Goal: Task Accomplishment & Management: Manage account settings

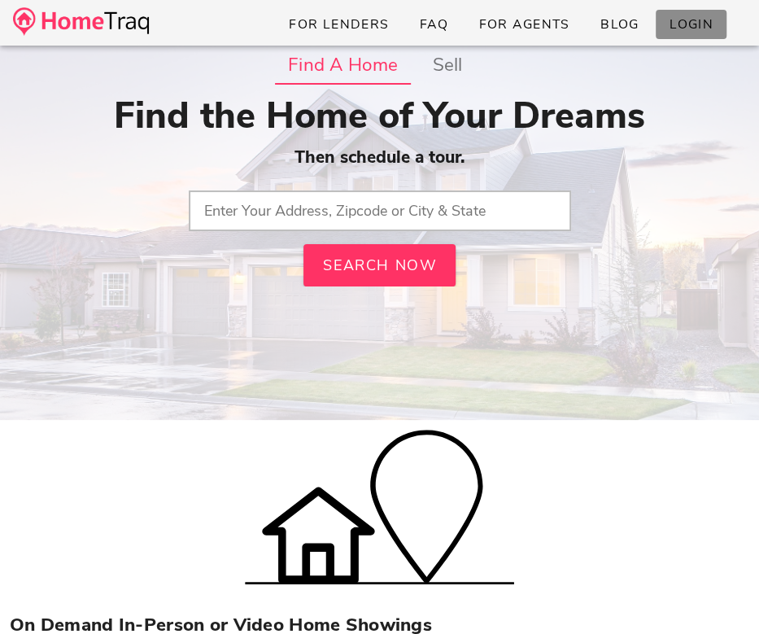
click at [696, 24] on span "Login" at bounding box center [690, 24] width 45 height 18
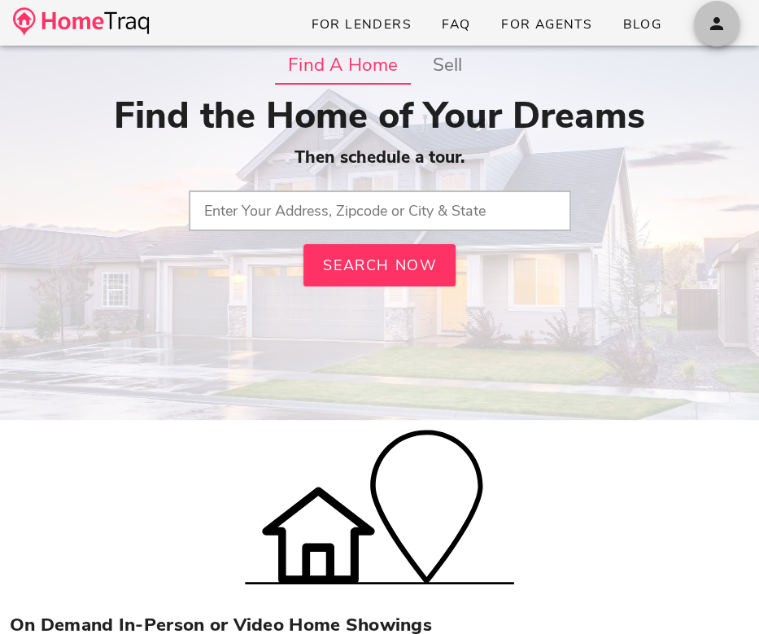
click at [730, 17] on span "button" at bounding box center [717, 24] width 46 height 20
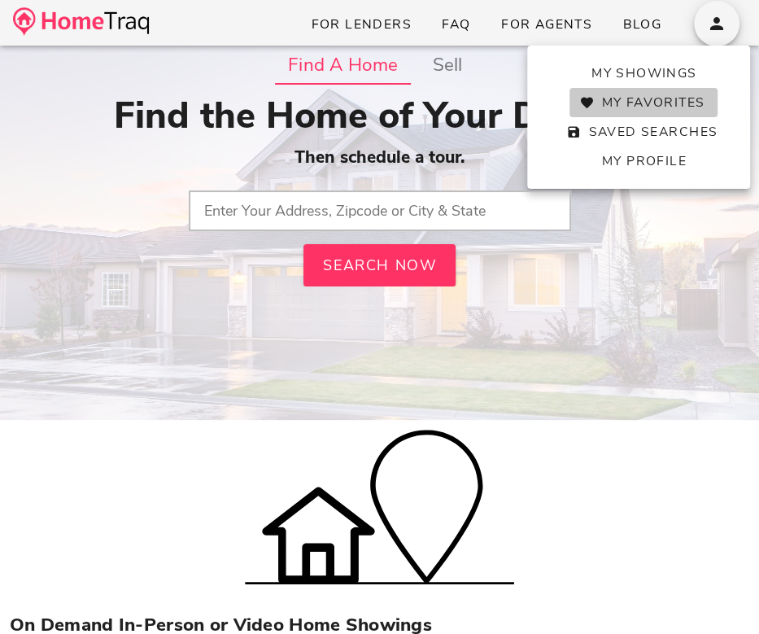
click at [668, 107] on span "My Favorites" at bounding box center [643, 103] width 122 height 18
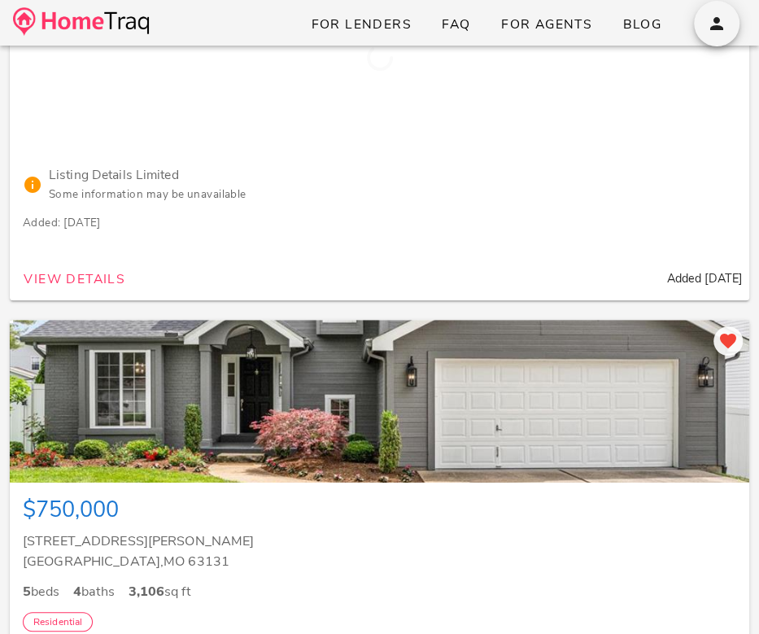
scroll to position [237, 0]
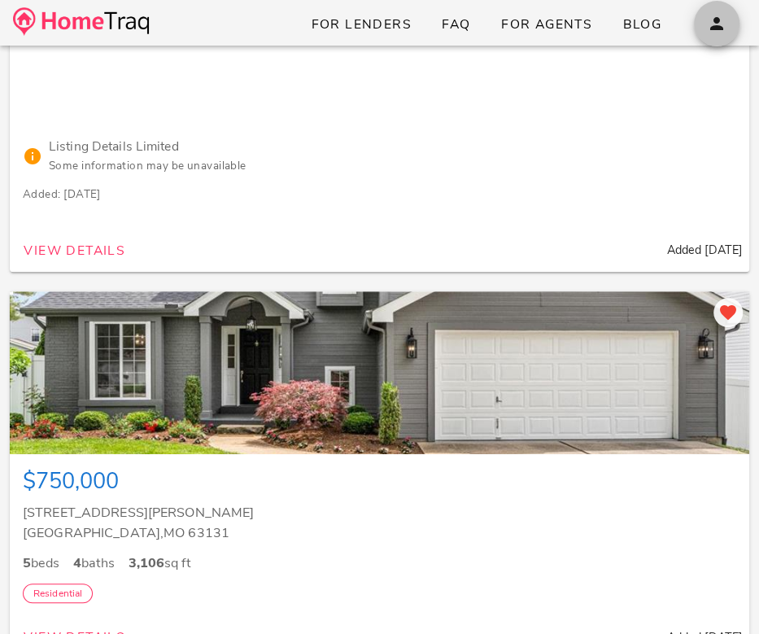
click at [716, 18] on icon "button" at bounding box center [717, 24] width 20 height 20
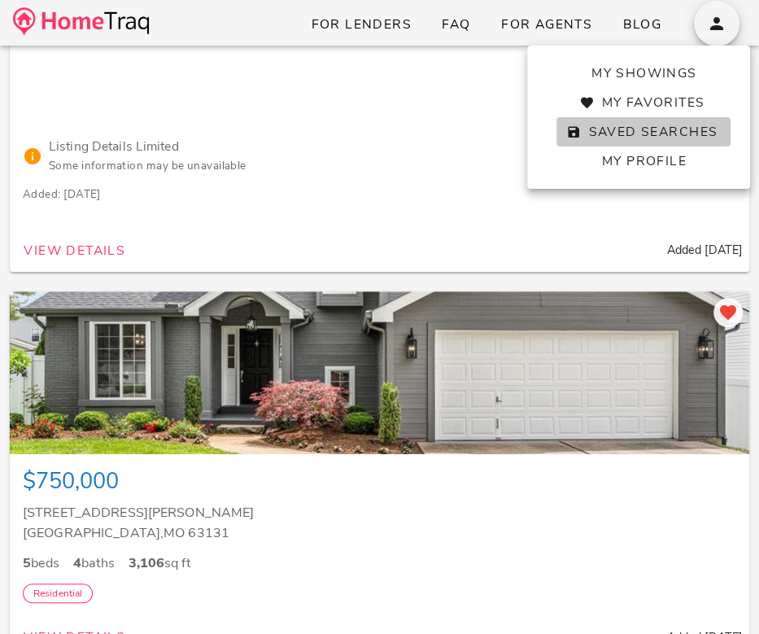
click at [627, 128] on span "Saved Searches" at bounding box center [643, 132] width 148 height 18
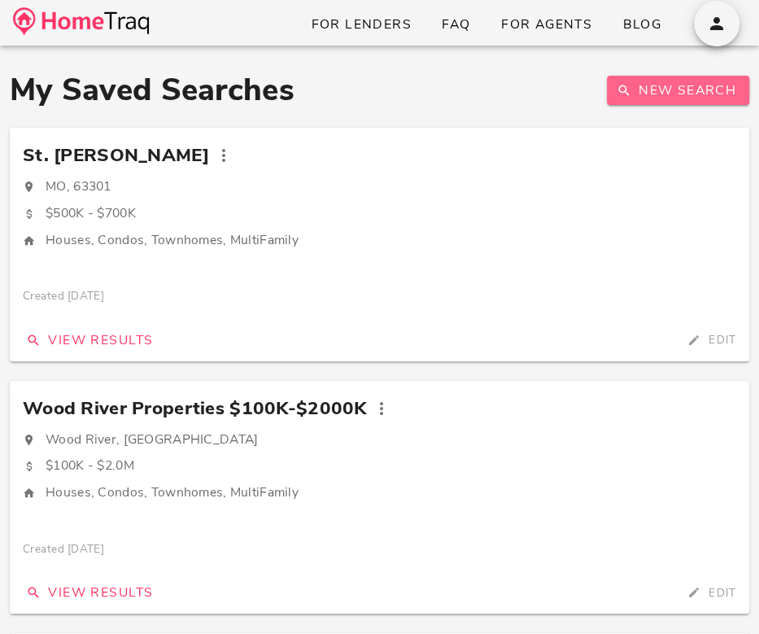
click at [655, 82] on span "New Search" at bounding box center [678, 90] width 116 height 18
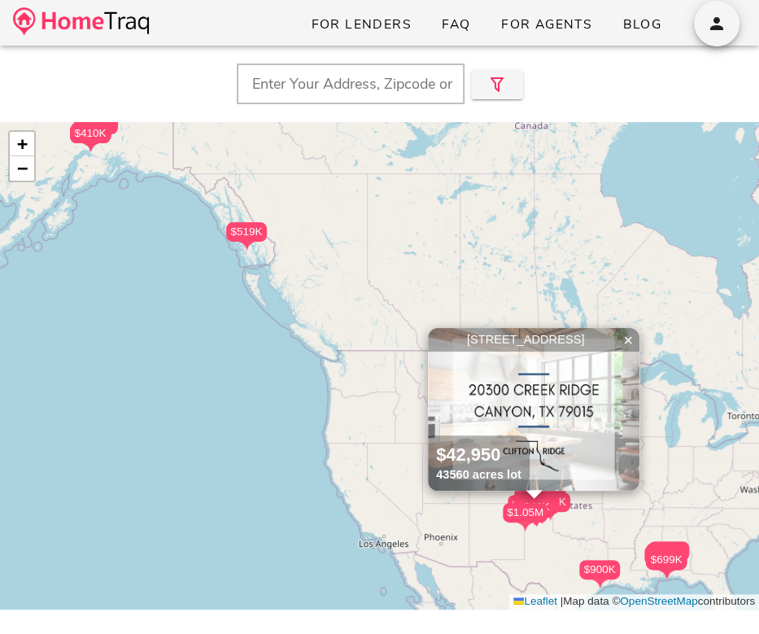
click at [365, 89] on input "text" at bounding box center [351, 83] width 228 height 41
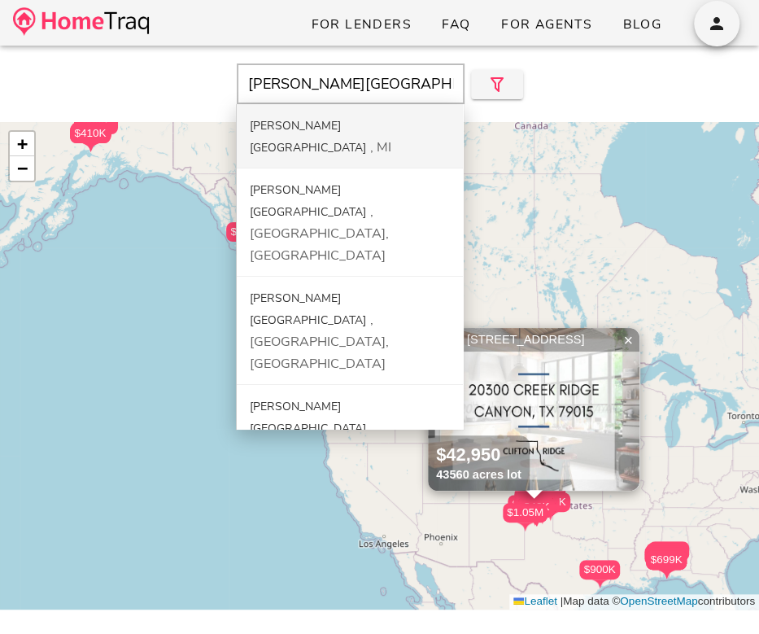
click at [370, 138] on div "MI" at bounding box center [380, 147] width 21 height 18
type input "[GEOGRAPHIC_DATA], [GEOGRAPHIC_DATA]"
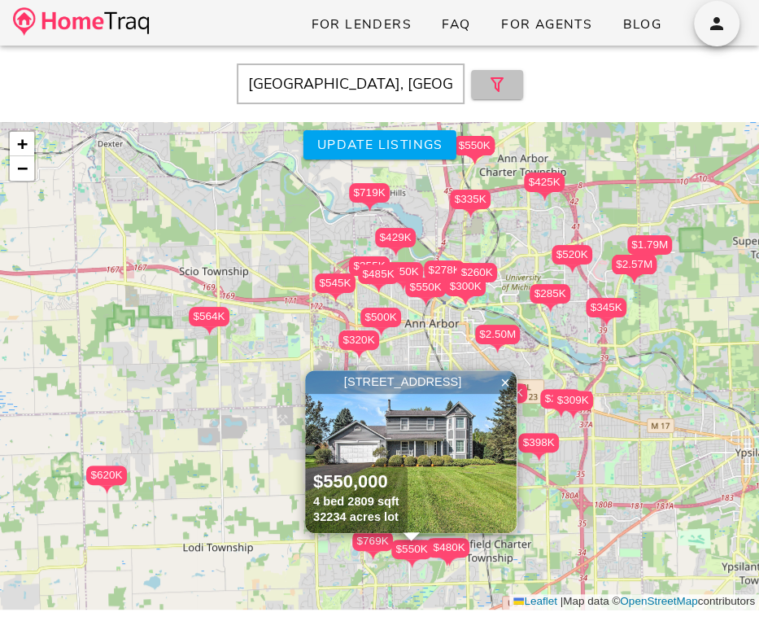
click at [499, 88] on icon "button" at bounding box center [497, 85] width 20 height 20
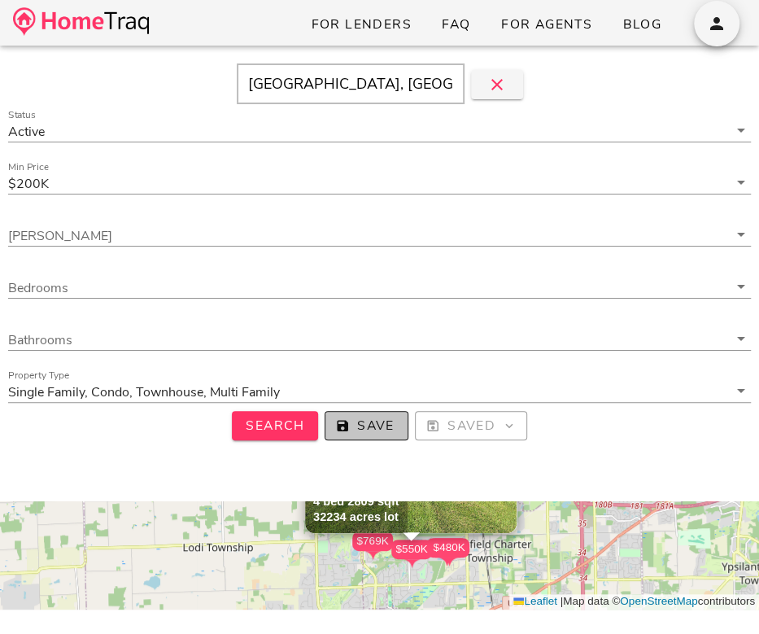
click at [360, 422] on span "Save" at bounding box center [366, 425] width 56 height 18
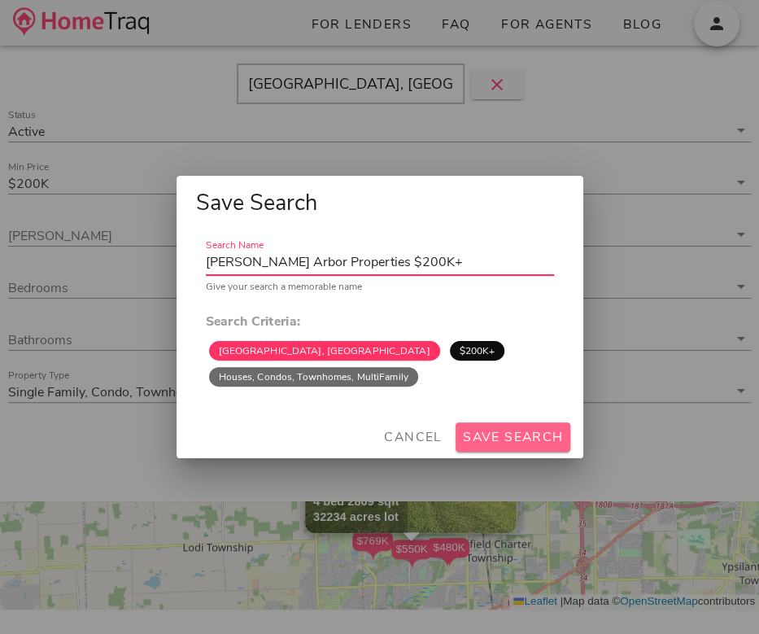
click at [512, 445] on span "Save Search" at bounding box center [513, 437] width 102 height 18
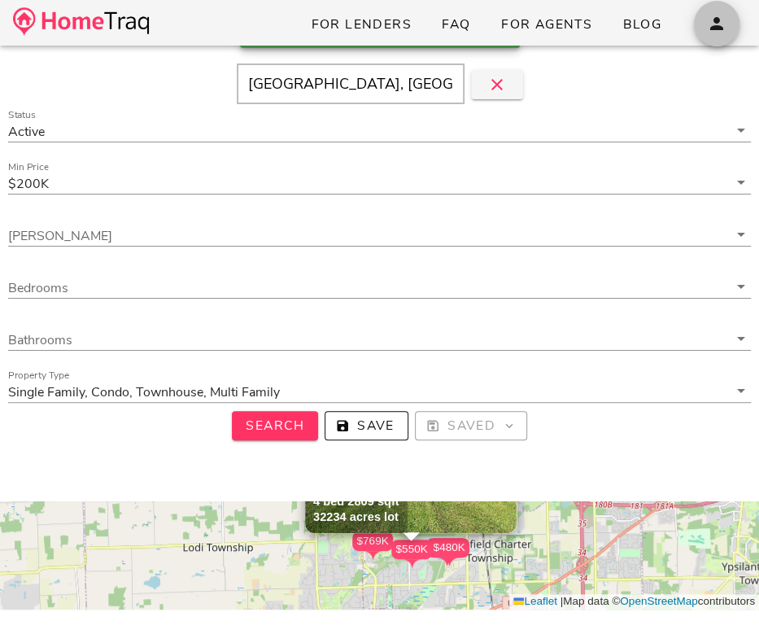
click at [713, 20] on icon "button" at bounding box center [717, 24] width 20 height 20
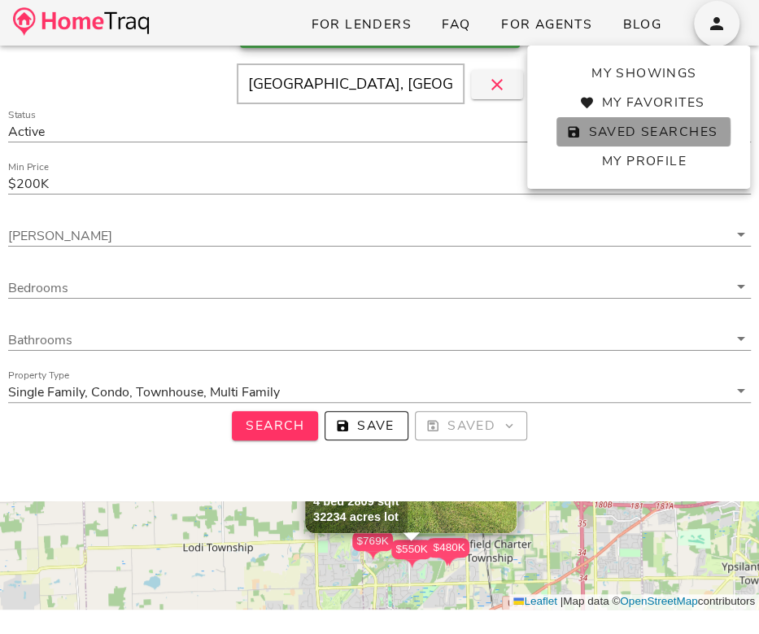
click at [668, 132] on span "Saved Searches" at bounding box center [643, 132] width 148 height 18
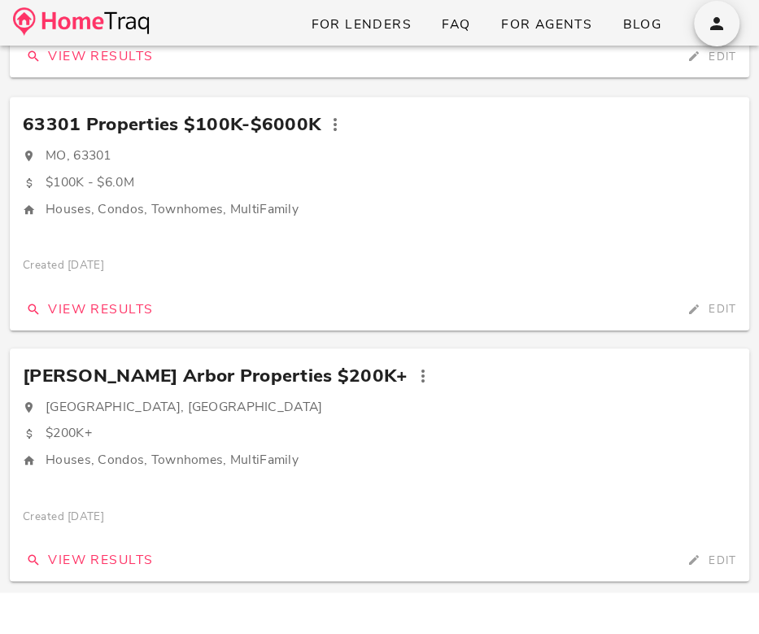
scroll to position [596, 0]
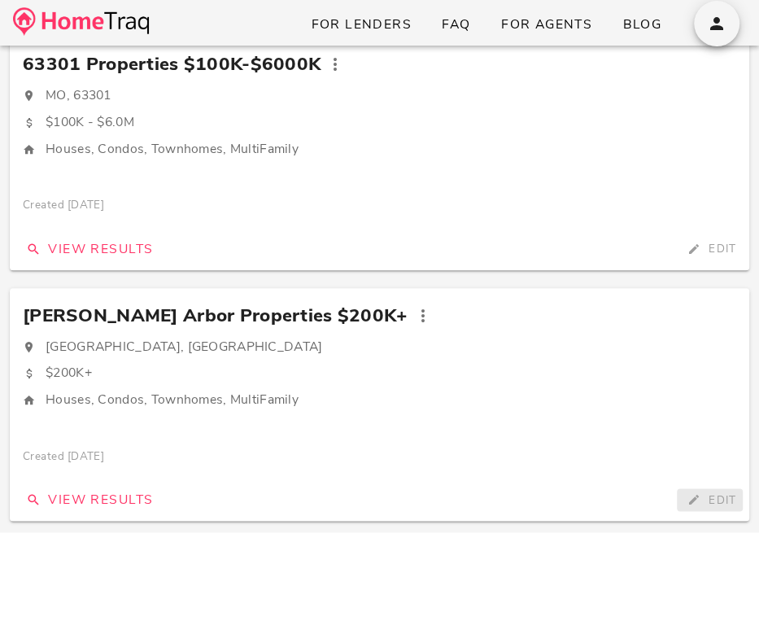
click at [703, 498] on span "Edit" at bounding box center [709, 499] width 53 height 15
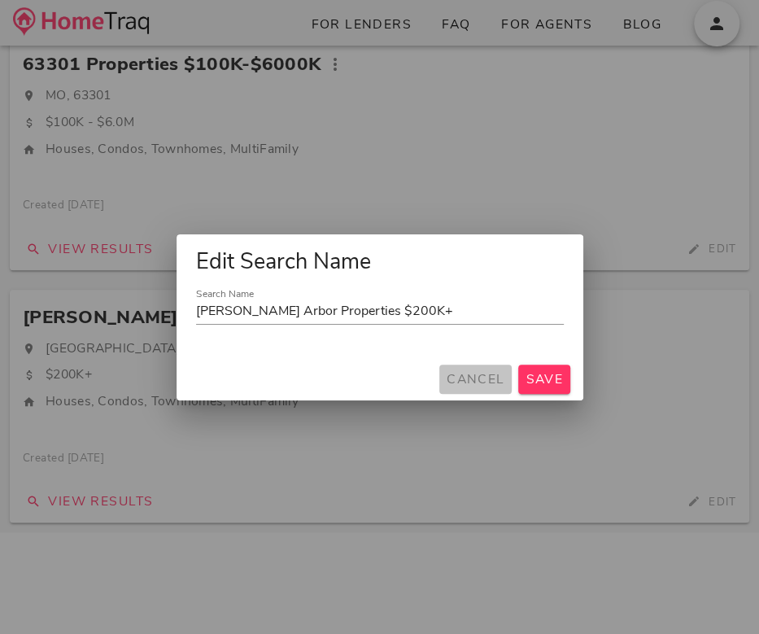
click at [478, 372] on span "Cancel" at bounding box center [475, 379] width 59 height 18
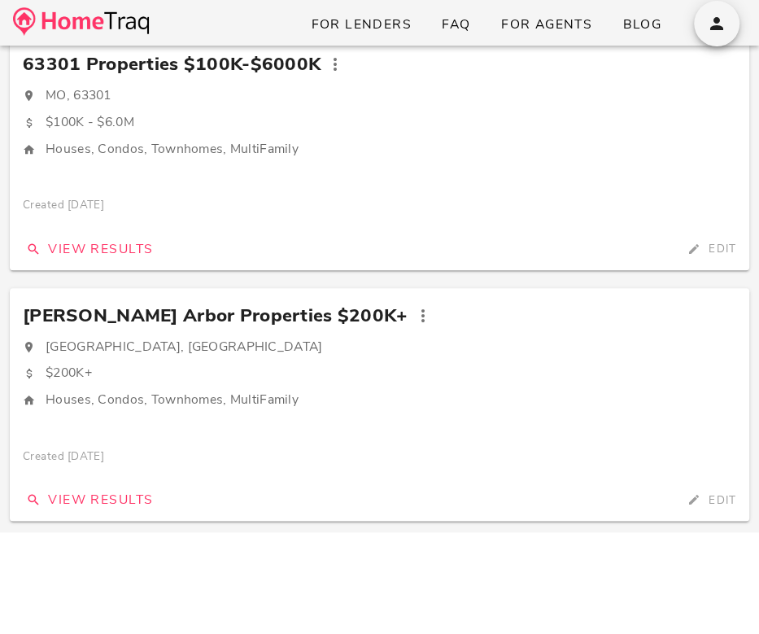
click at [347, 356] on div "[GEOGRAPHIC_DATA], [GEOGRAPHIC_DATA] $200K+ Houses, Condos, Townhomes, MultiFam…" at bounding box center [379, 386] width 713 height 98
click at [412, 314] on icon "button" at bounding box center [422, 316] width 20 height 20
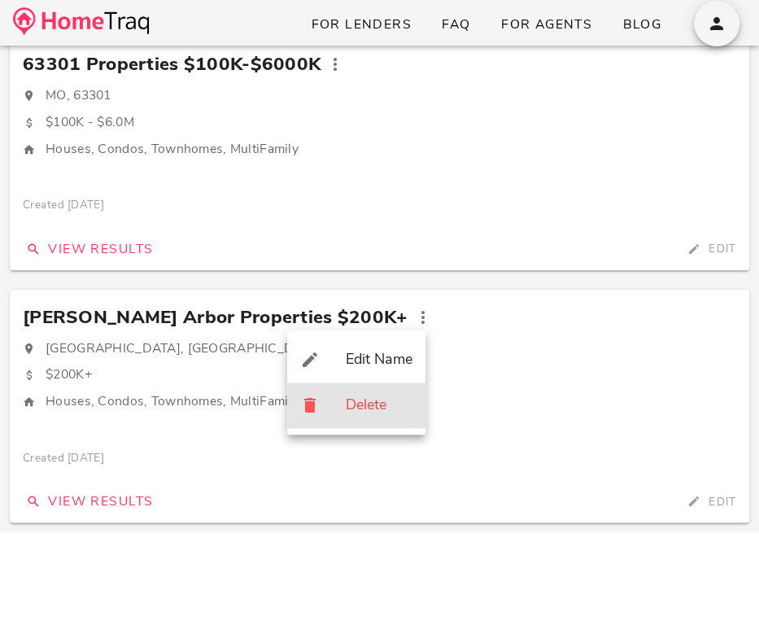
click at [350, 398] on div "Delete" at bounding box center [379, 405] width 67 height 18
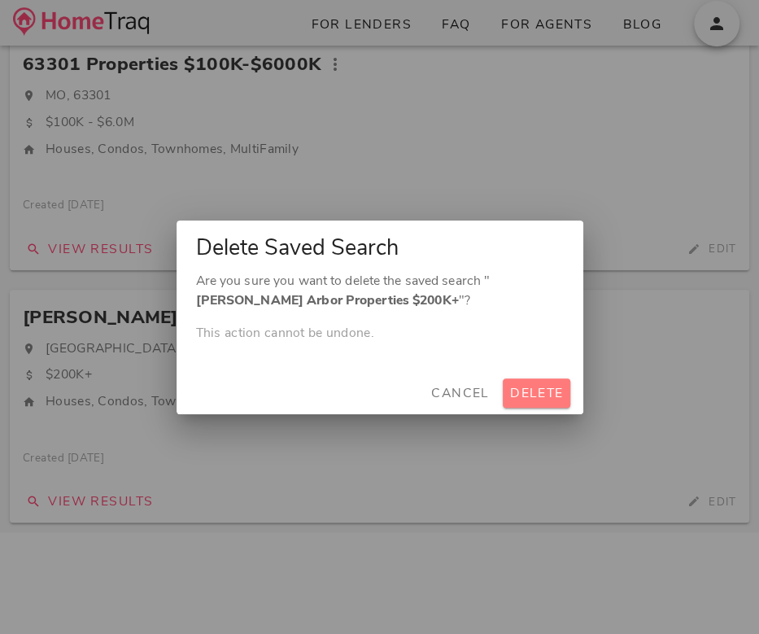
click at [538, 390] on span "Delete" at bounding box center [536, 393] width 54 height 18
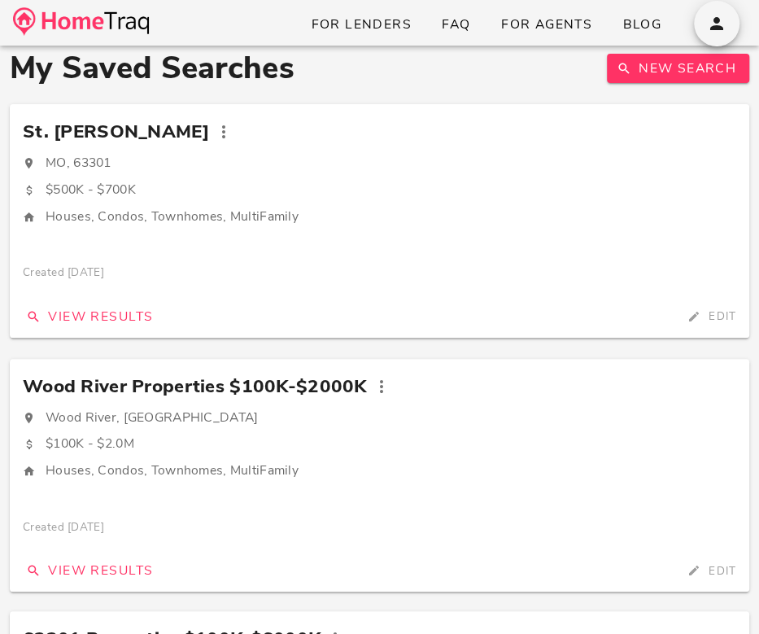
scroll to position [0, 0]
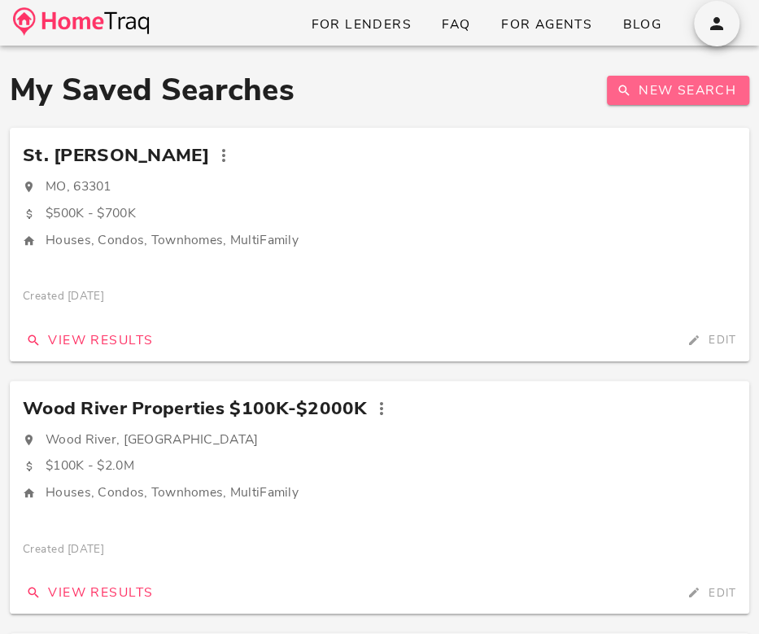
click at [654, 93] on span "New Search" at bounding box center [678, 90] width 116 height 18
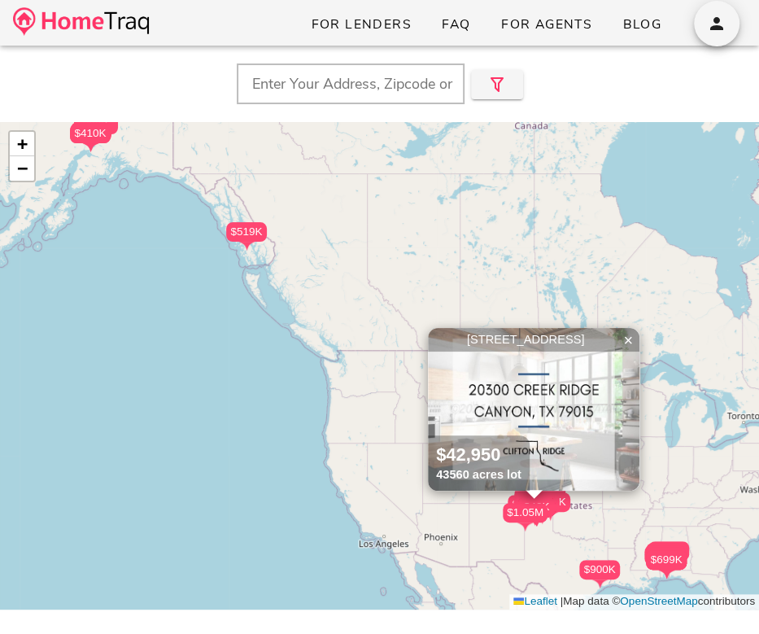
click at [359, 89] on input "text" at bounding box center [351, 83] width 228 height 41
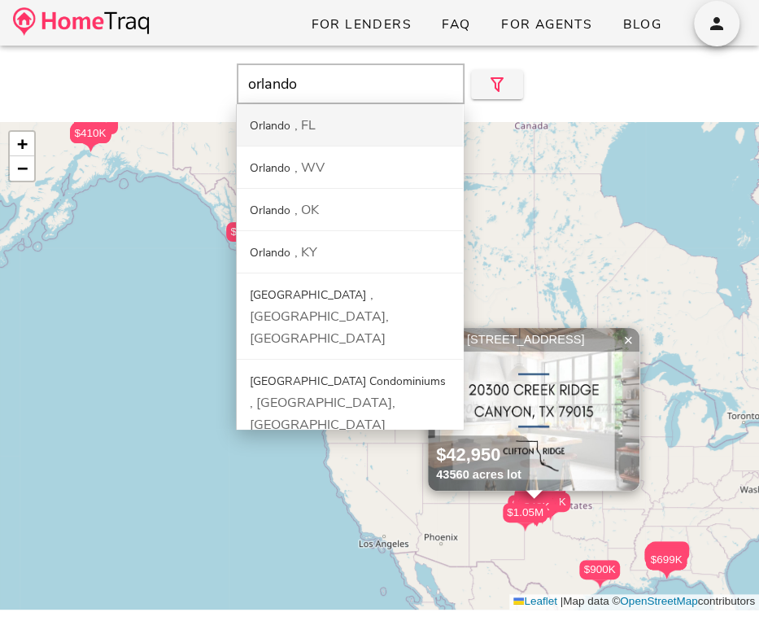
click at [351, 94] on input "orlando" at bounding box center [351, 83] width 228 height 41
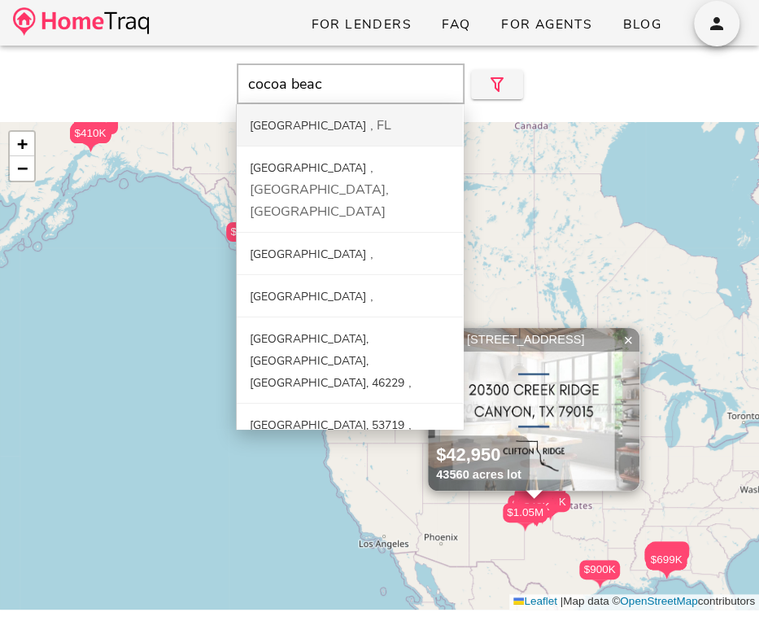
click at [352, 133] on div "Cocoa Beach FL" at bounding box center [350, 125] width 226 height 42
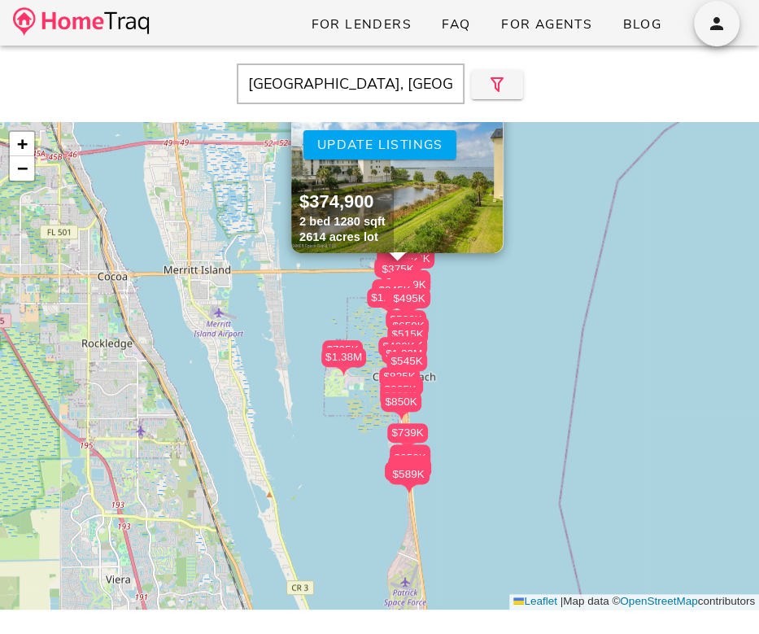
click at [454, 329] on div "$466K $400K $345K $825K $500K $500K $699K $495K $499K $362K $650K $750K $470K $…" at bounding box center [379, 365] width 759 height 487
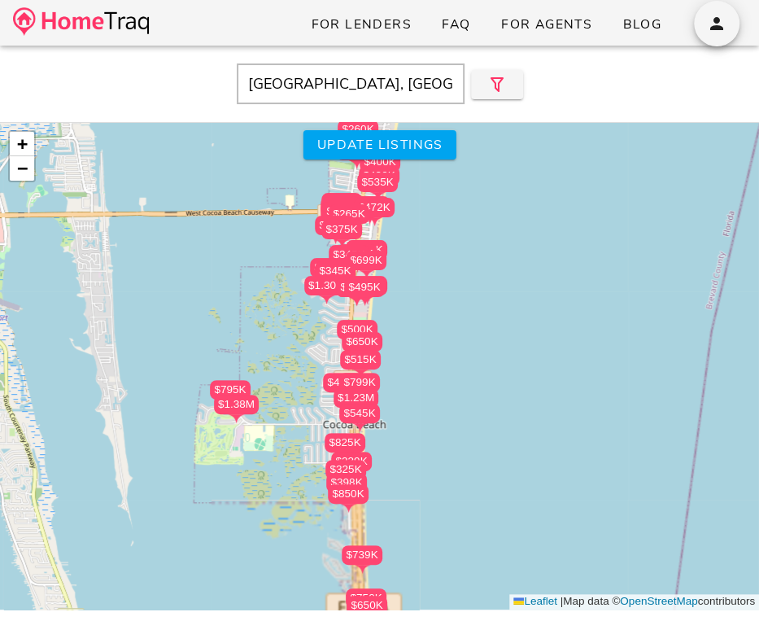
click at [421, 277] on div "$466K $400K $345K $825K $500K $500K $699K $495K $499K $362K $650K $750K $470K $…" at bounding box center [379, 365] width 759 height 487
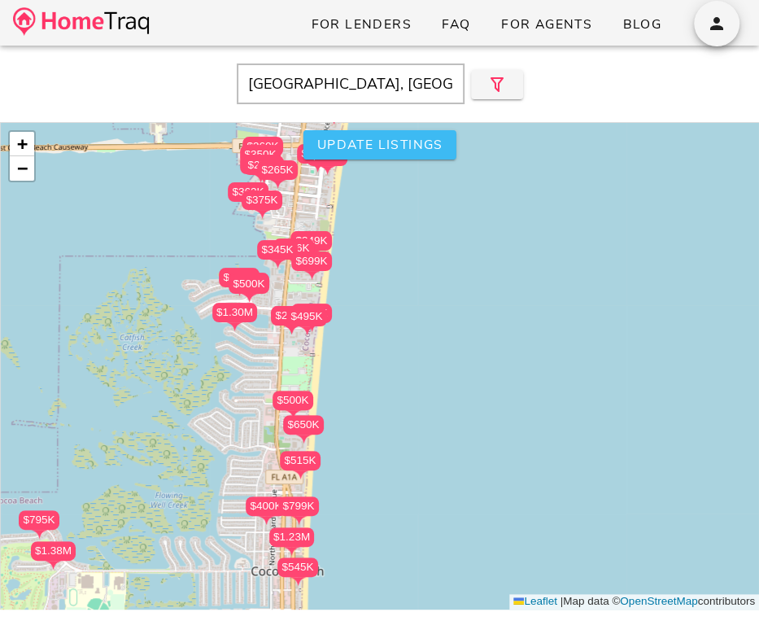
click at [404, 134] on button "Update listings" at bounding box center [379, 144] width 153 height 29
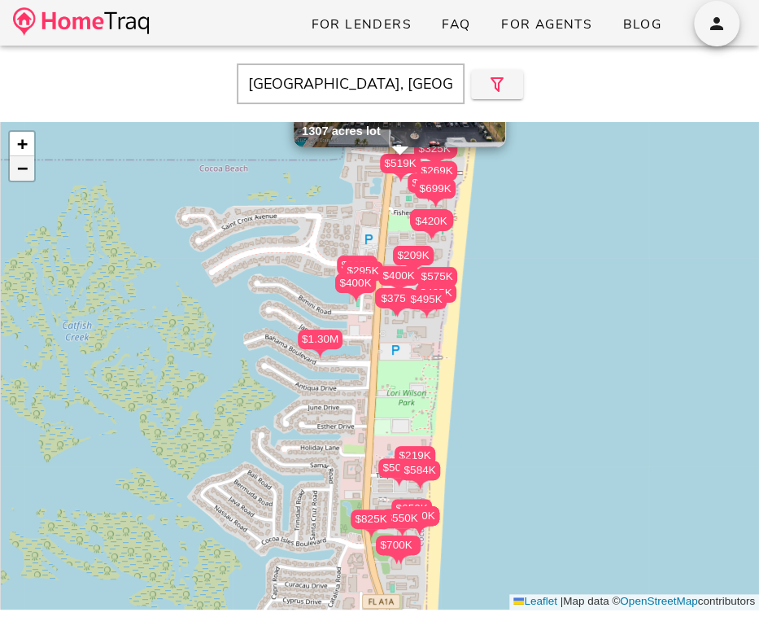
click at [24, 165] on span "−" at bounding box center [22, 168] width 11 height 20
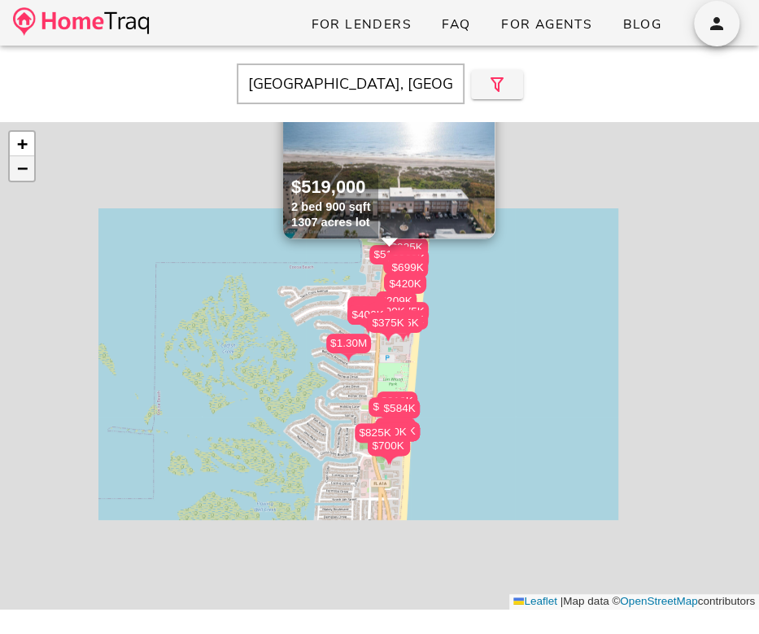
click at [24, 165] on span "−" at bounding box center [22, 168] width 11 height 20
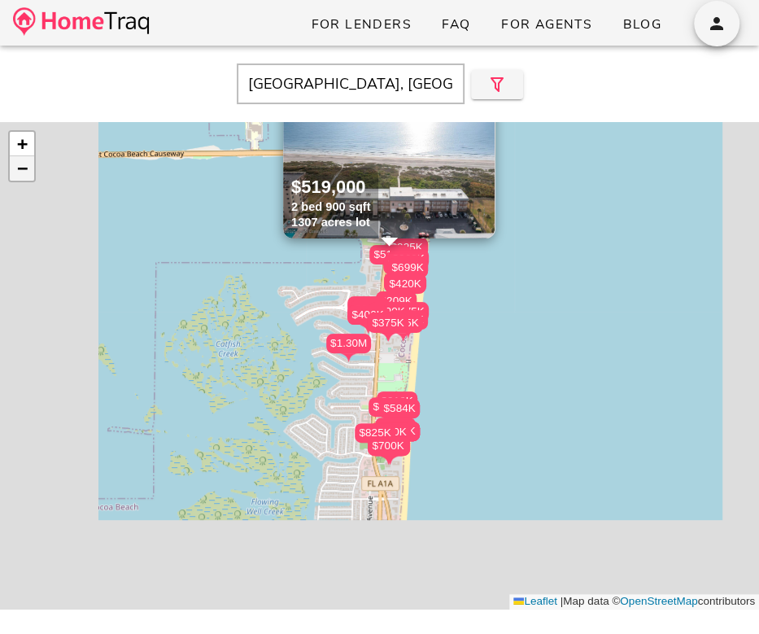
click at [24, 165] on span "−" at bounding box center [22, 168] width 11 height 20
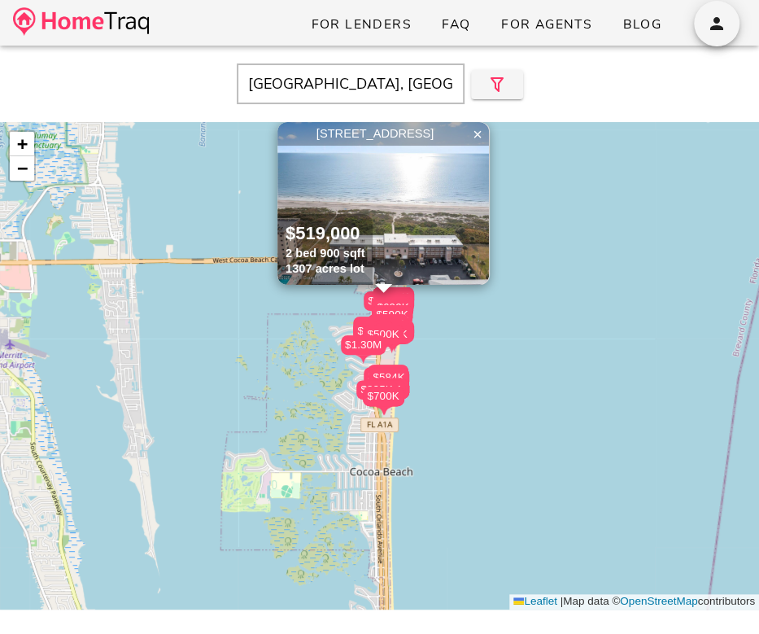
click at [491, 136] on div "$495K $495K $575K $229K $219K $375K $239K $500K $584K $584K $235K $209K $400K $…" at bounding box center [379, 365] width 759 height 487
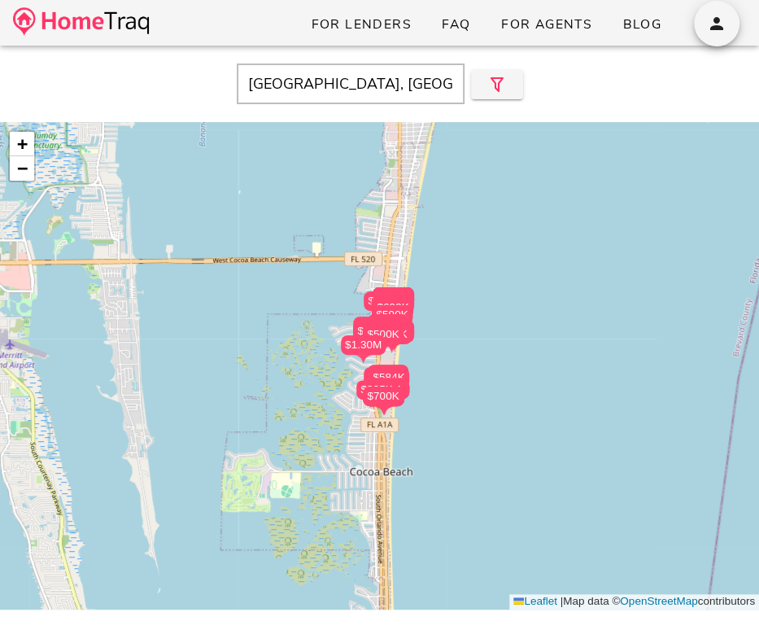
drag, startPoint x: 401, startPoint y: 243, endPoint x: 371, endPoint y: 359, distance: 120.1
click at [371, 359] on div "$495K $495K $575K $229K $219K $375K $239K $500K $584K $584K $235K $209K $400K $…" at bounding box center [379, 365] width 759 height 487
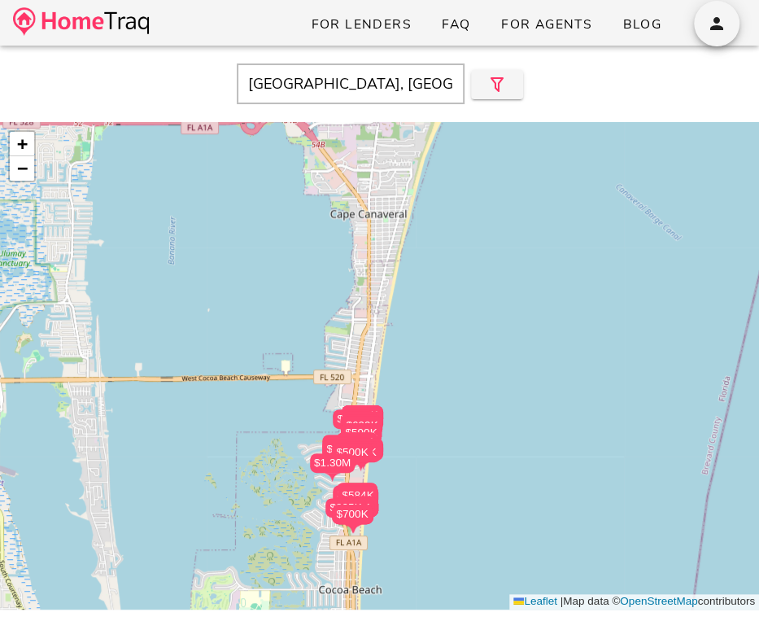
drag, startPoint x: 375, startPoint y: 313, endPoint x: 375, endPoint y: 379, distance: 65.9
click at [375, 380] on div "$495K $495K $575K $229K $219K $375K $239K $500K $584K $584K $235K $209K $400K $…" at bounding box center [379, 365] width 759 height 487
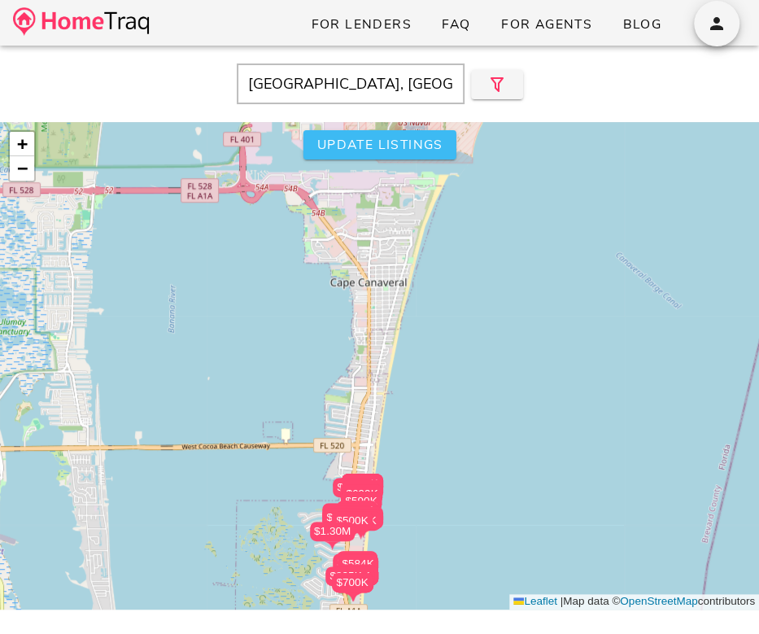
click at [421, 133] on button "Update listings" at bounding box center [379, 144] width 153 height 29
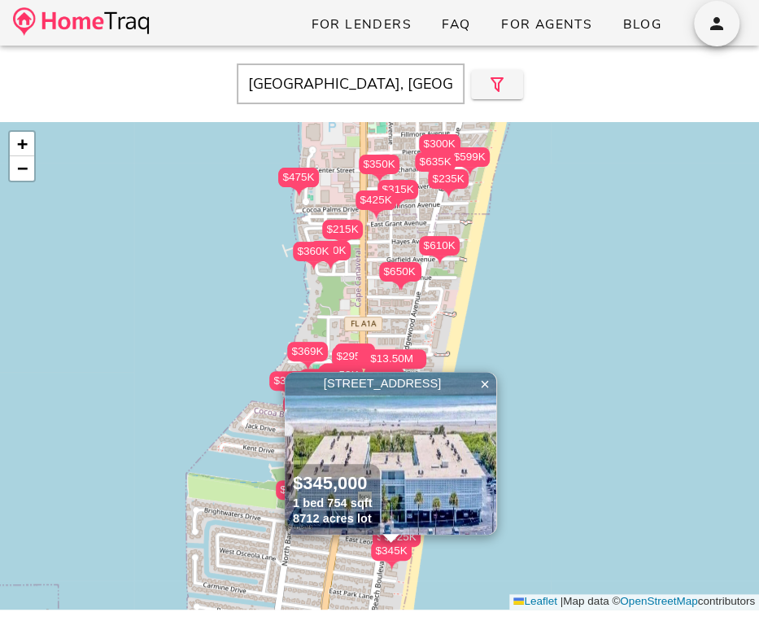
click at [422, 89] on input "Cocoa Beach, FL" at bounding box center [351, 83] width 228 height 41
click at [421, 89] on input "Cocoa Beach, FL" at bounding box center [351, 83] width 228 height 41
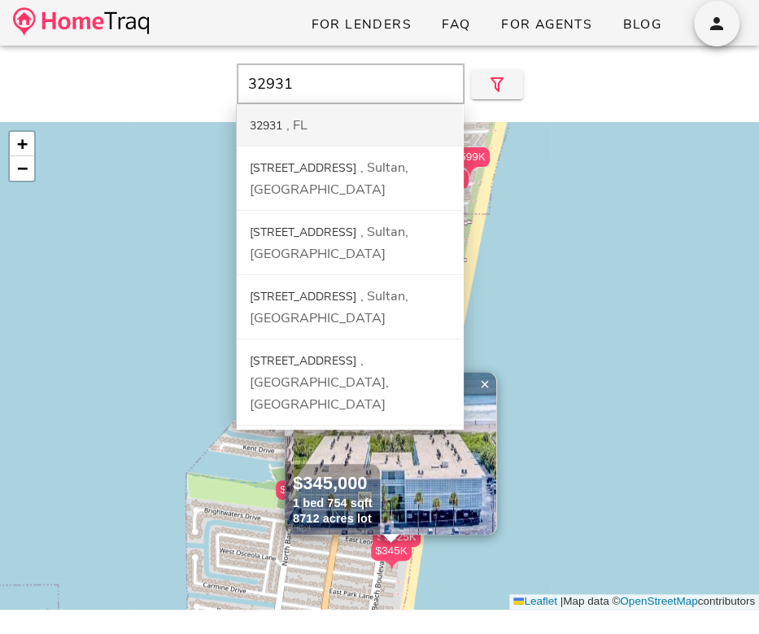
click at [415, 113] on div "32931 FL" at bounding box center [350, 125] width 226 height 42
type input "32931, FL"
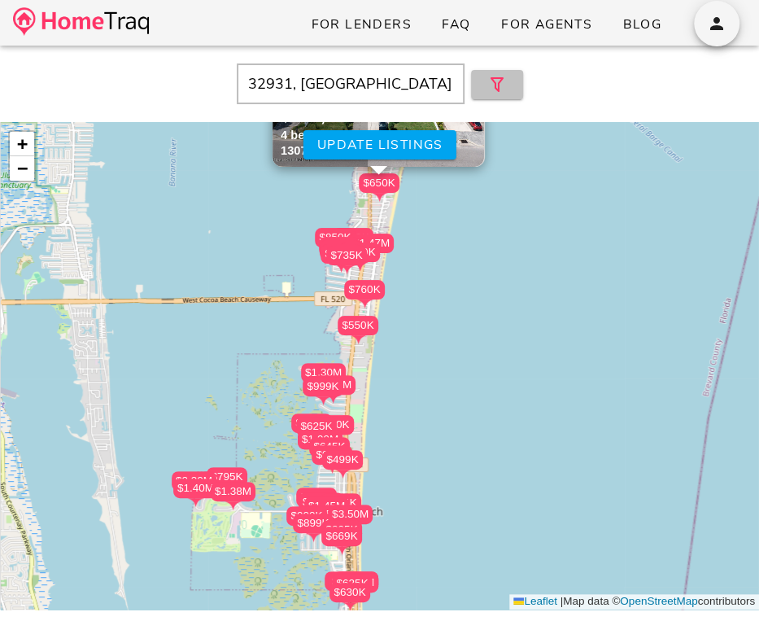
click at [503, 75] on icon "button" at bounding box center [497, 85] width 20 height 20
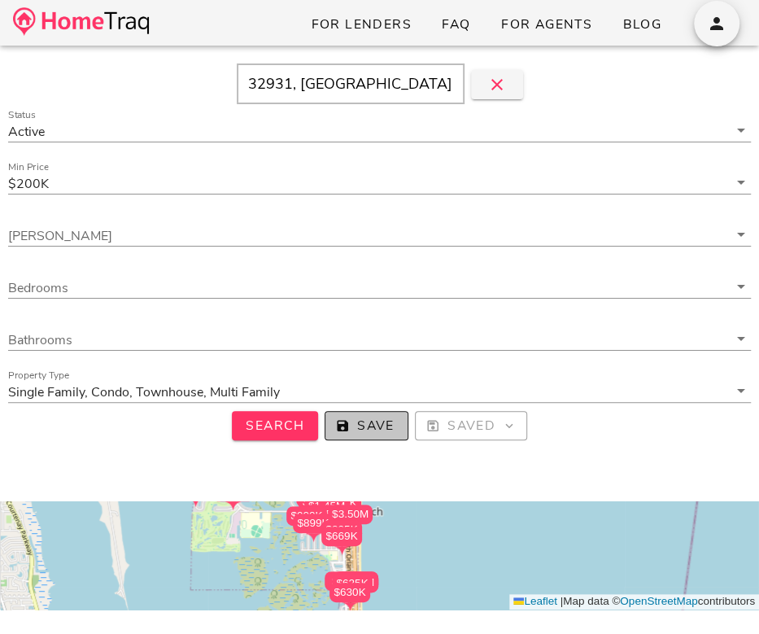
click at [347, 429] on icon "button" at bounding box center [342, 425] width 15 height 15
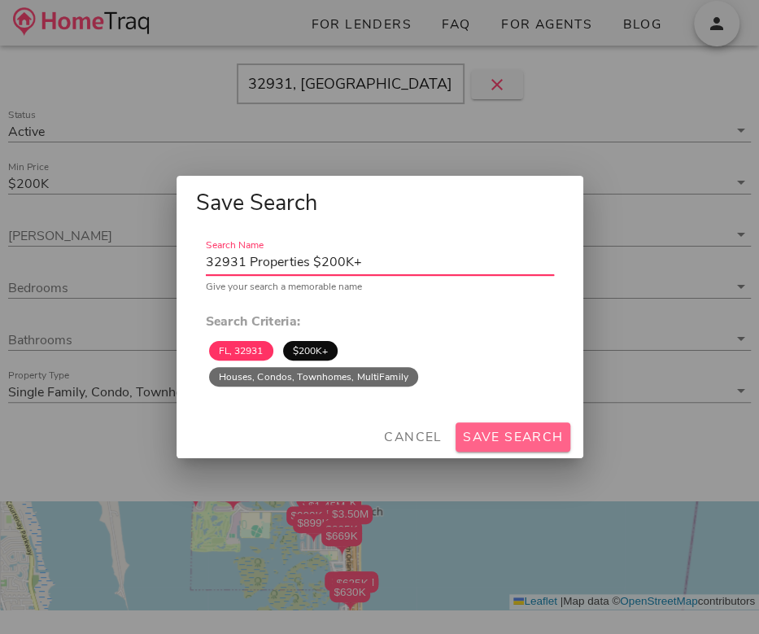
click at [538, 433] on span "Save Search" at bounding box center [513, 437] width 102 height 18
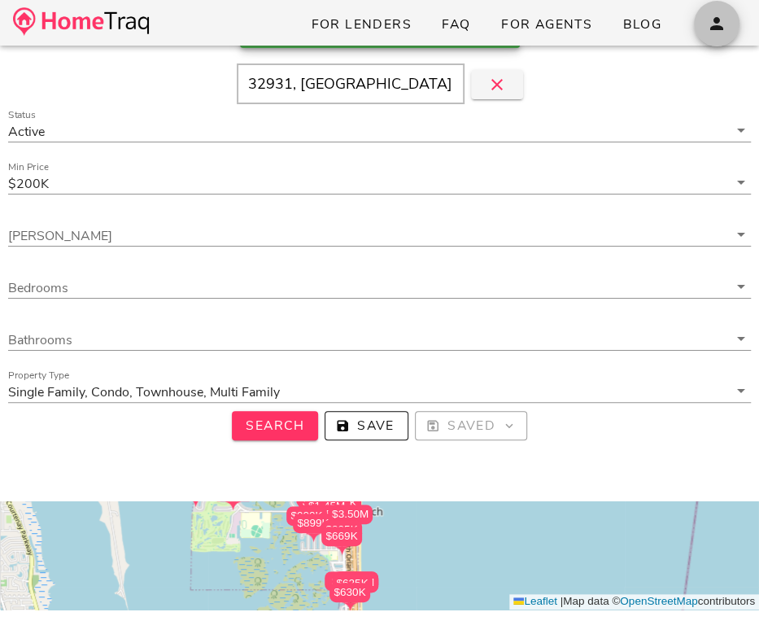
click at [721, 34] on button "button" at bounding box center [717, 24] width 46 height 46
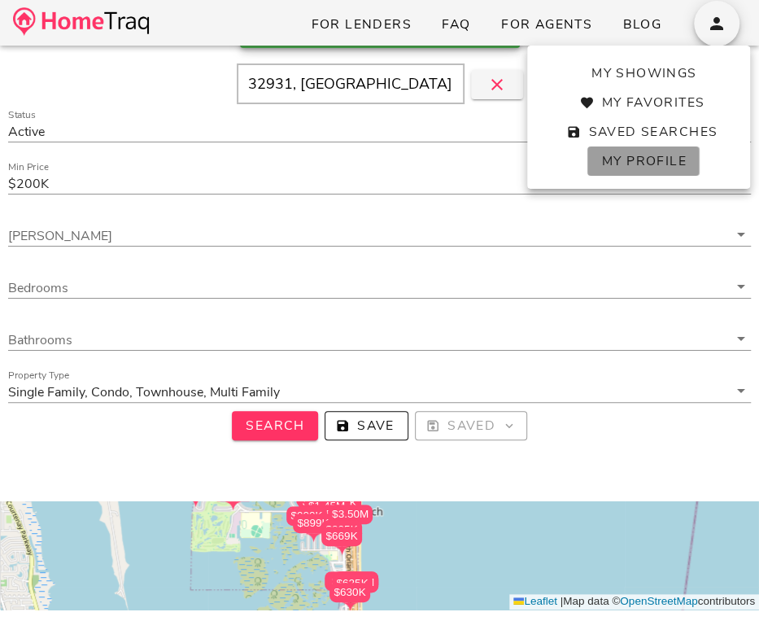
click at [660, 171] on link "My Profile" at bounding box center [642, 160] width 111 height 29
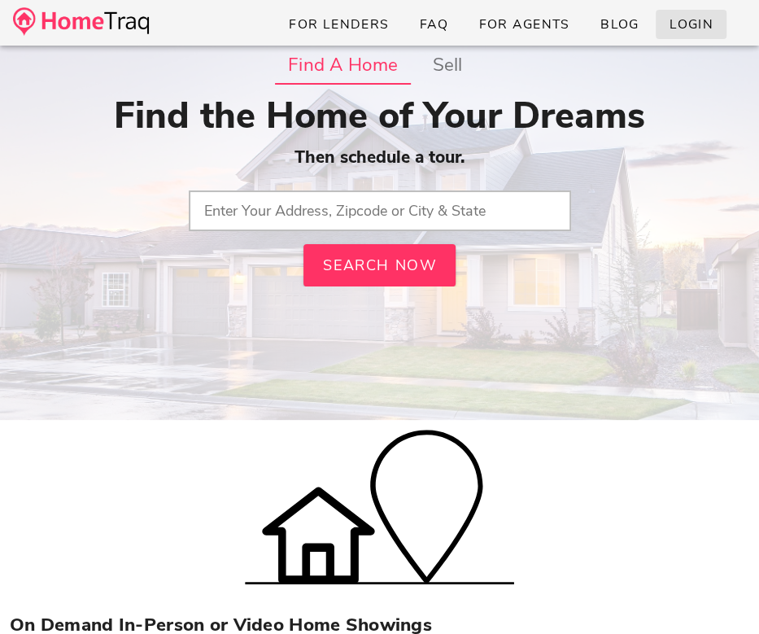
click at [698, 18] on span "Login" at bounding box center [690, 24] width 45 height 18
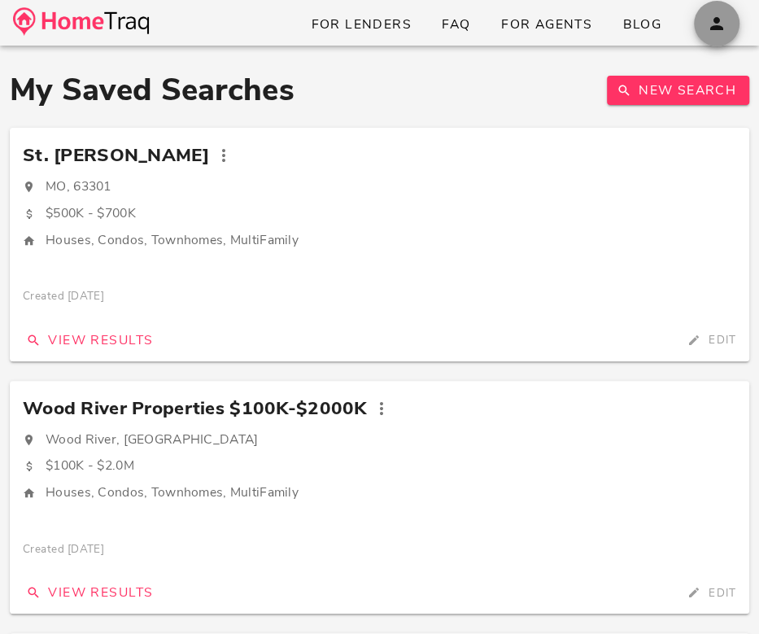
click at [712, 23] on icon "button" at bounding box center [717, 24] width 20 height 20
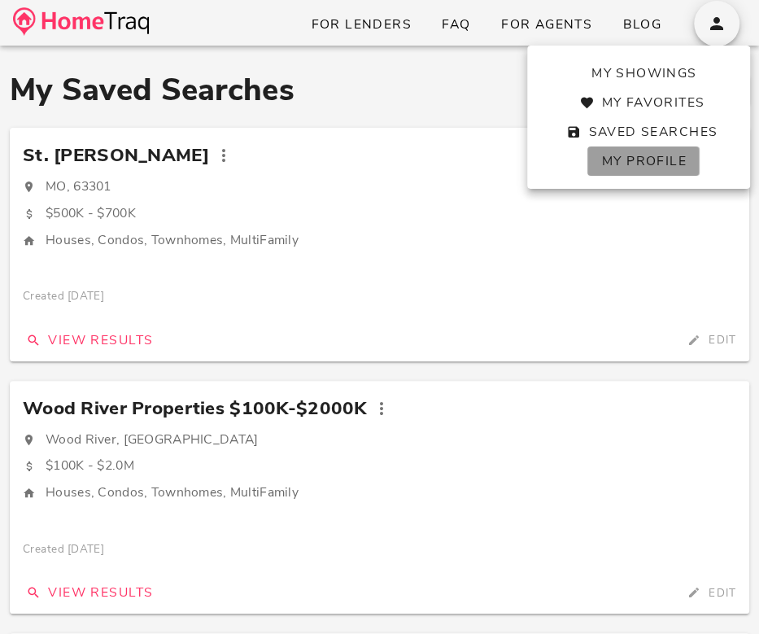
click at [643, 162] on span "My Profile" at bounding box center [642, 161] width 85 height 18
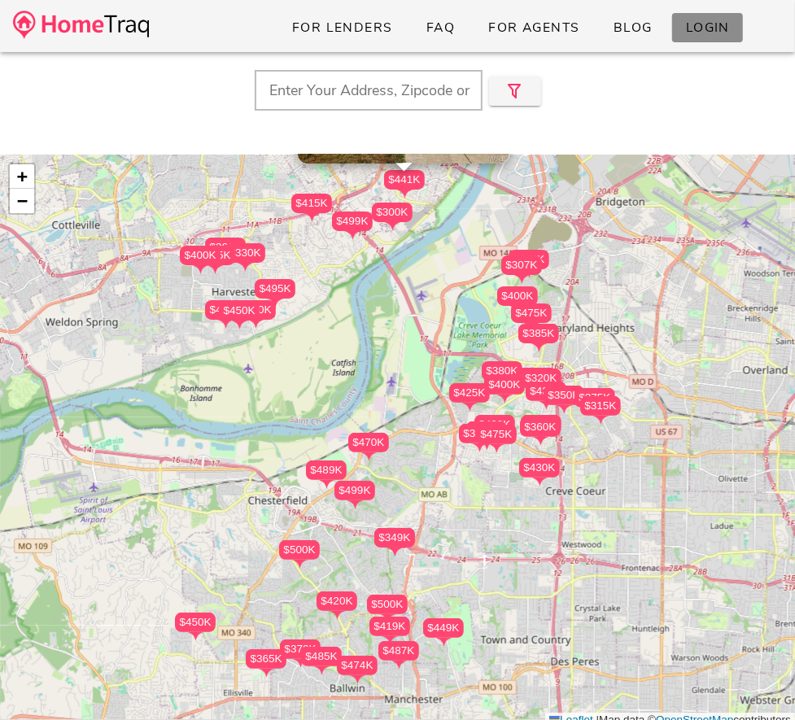
click at [685, 32] on span "Login" at bounding box center [707, 28] width 45 height 18
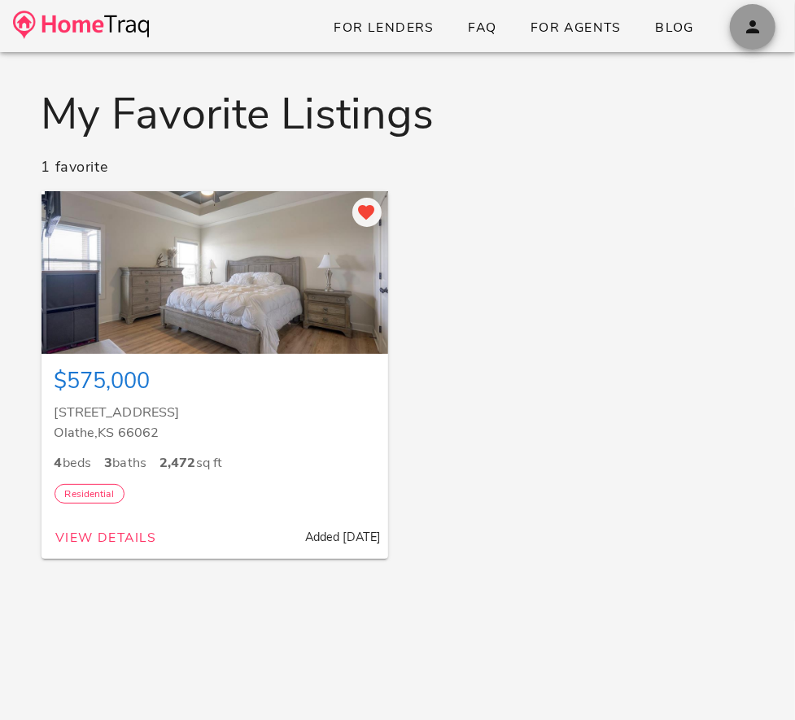
click at [747, 37] on button "button" at bounding box center [752, 27] width 46 height 46
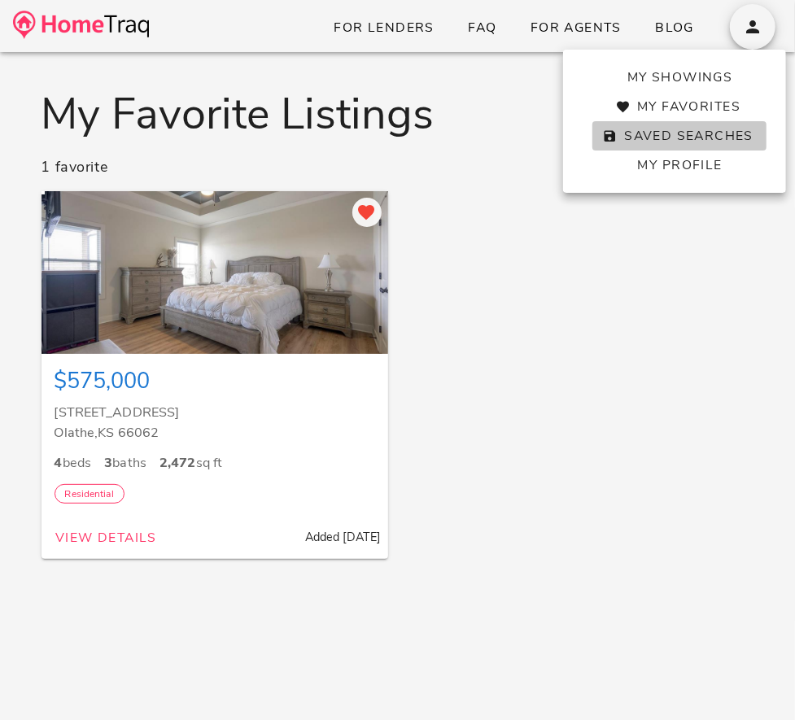
click at [657, 137] on span "Saved Searches" at bounding box center [679, 136] width 148 height 18
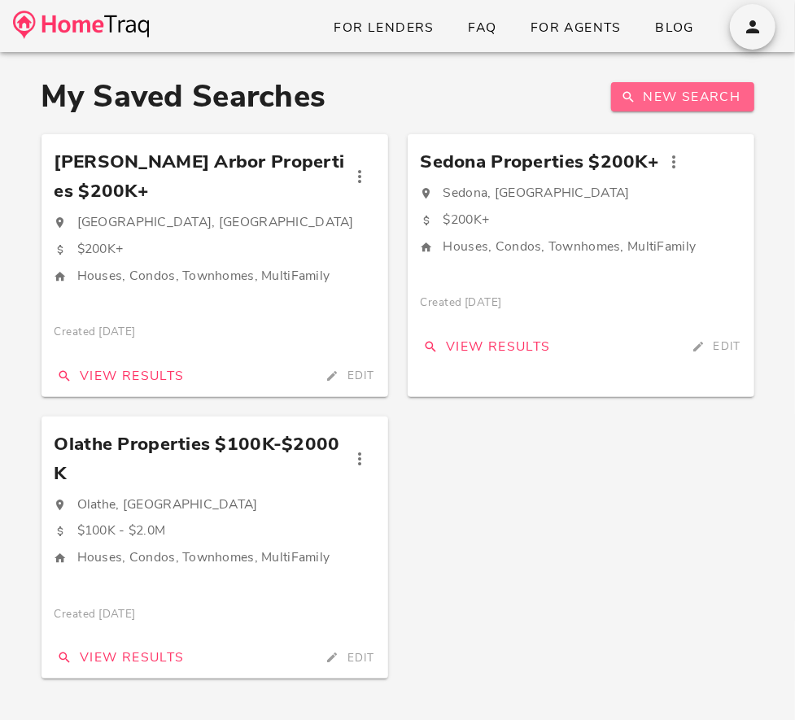
click at [690, 103] on span "New Search" at bounding box center [682, 97] width 116 height 18
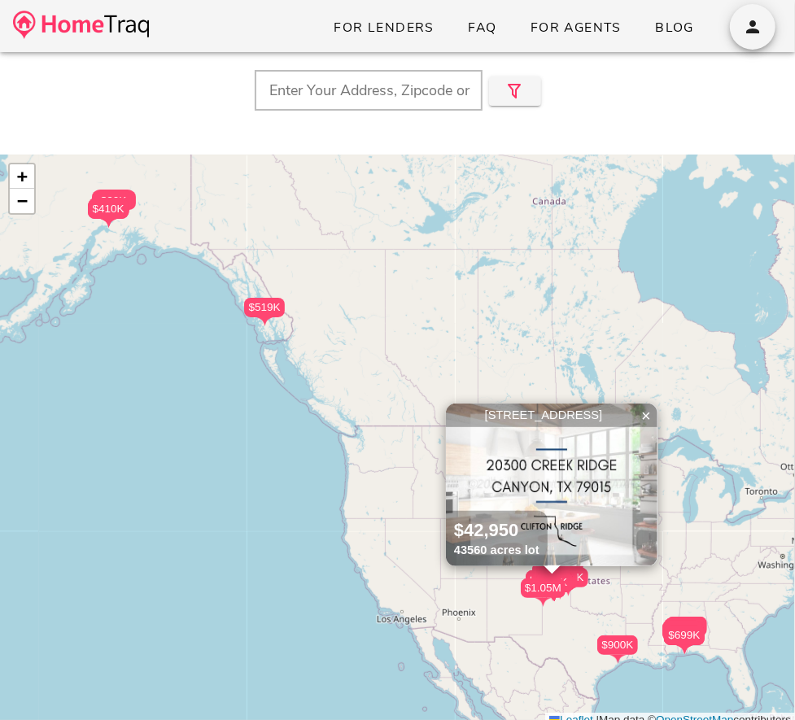
click at [408, 102] on input "text" at bounding box center [369, 90] width 228 height 41
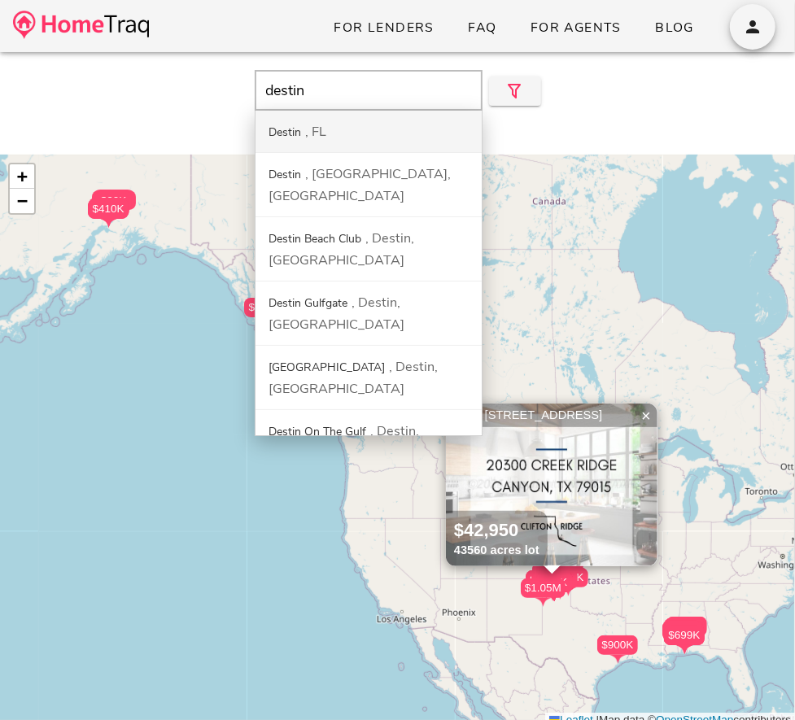
click at [390, 134] on div "Destin FL" at bounding box center [368, 132] width 226 height 42
type input "Destin, FL"
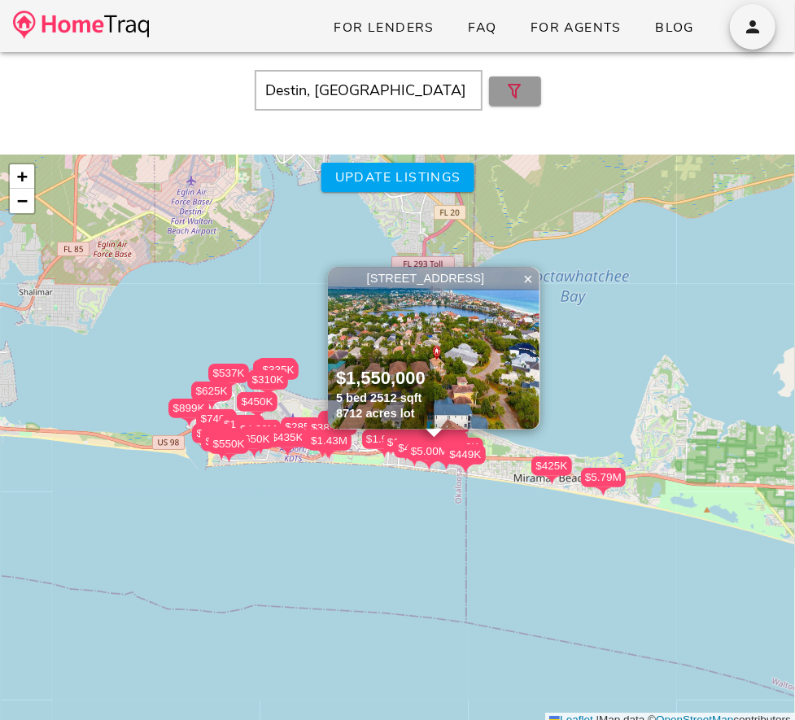
click at [498, 76] on button "button" at bounding box center [515, 90] width 52 height 29
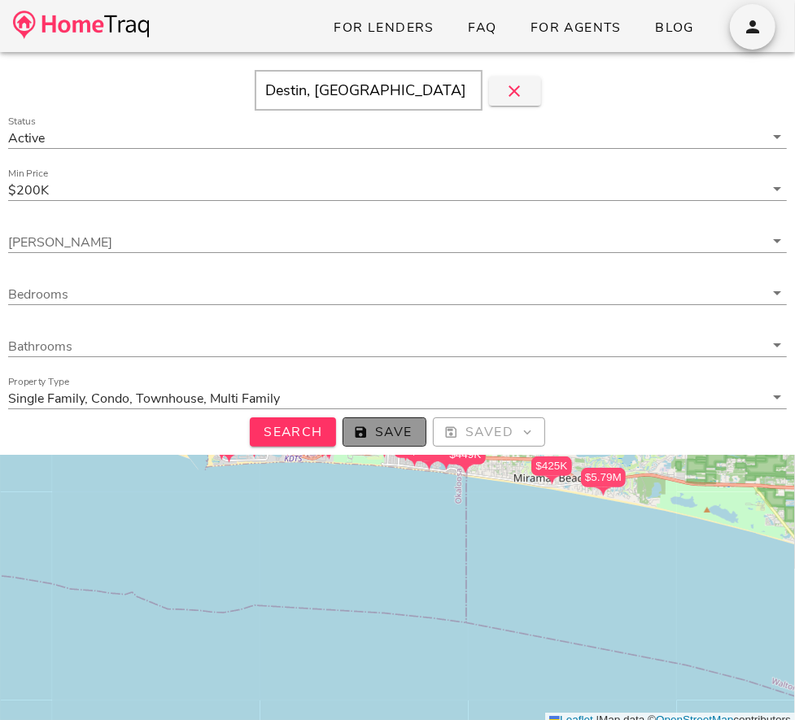
click at [372, 433] on span "Save" at bounding box center [384, 432] width 56 height 18
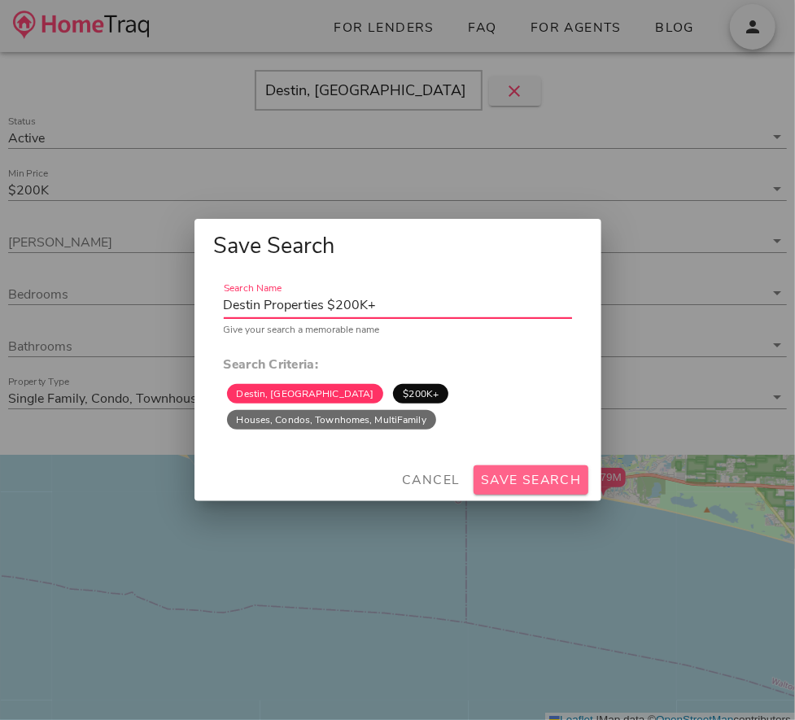
click at [514, 481] on span "Save Search" at bounding box center [531, 480] width 102 height 18
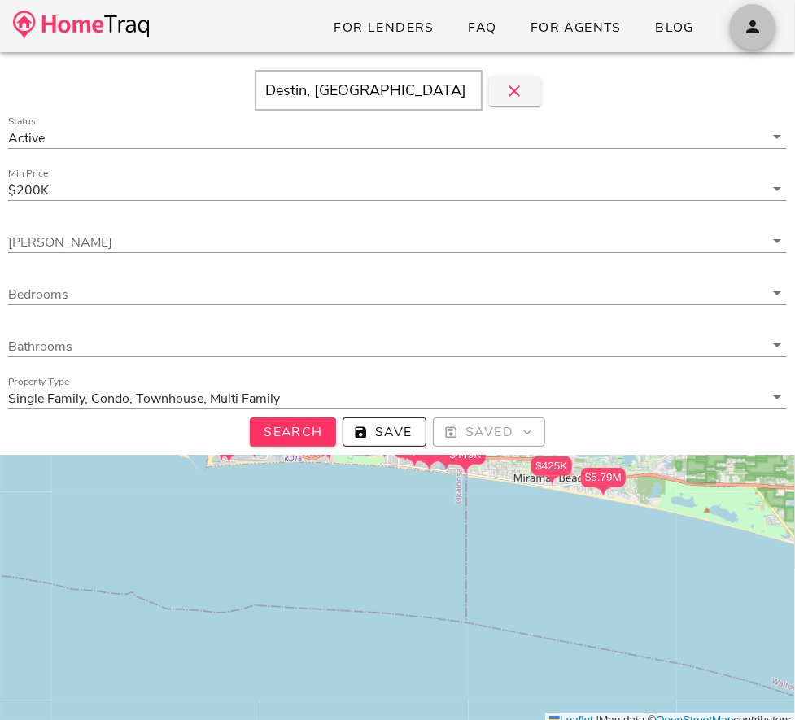
click at [748, 23] on icon "button" at bounding box center [752, 27] width 20 height 20
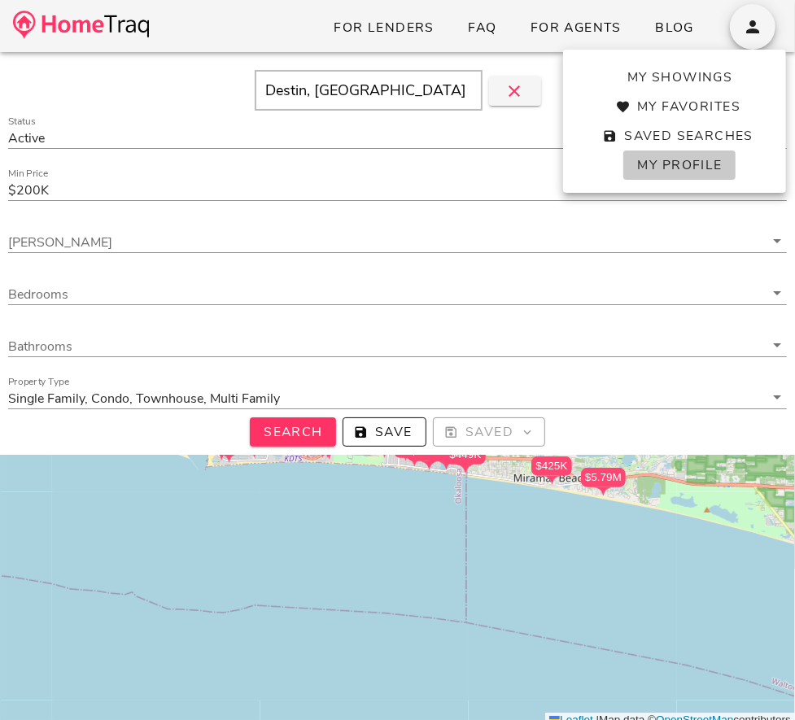
click at [673, 170] on span "My Profile" at bounding box center [678, 165] width 85 height 18
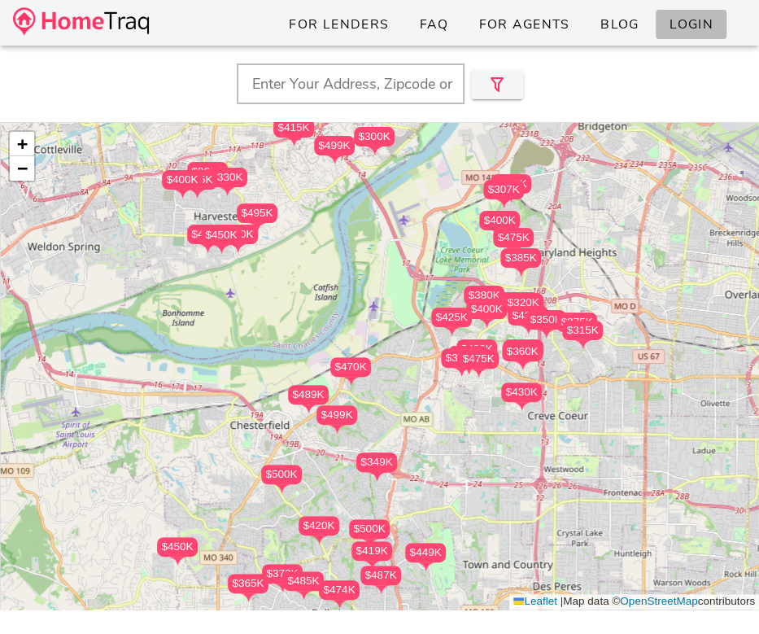
click at [688, 22] on span "Login" at bounding box center [690, 24] width 45 height 18
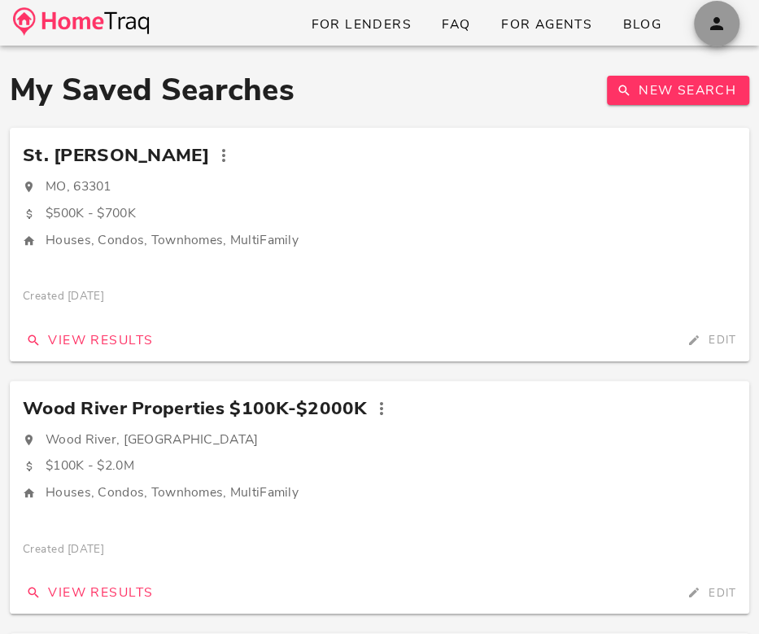
click at [725, 29] on icon "button" at bounding box center [717, 24] width 20 height 20
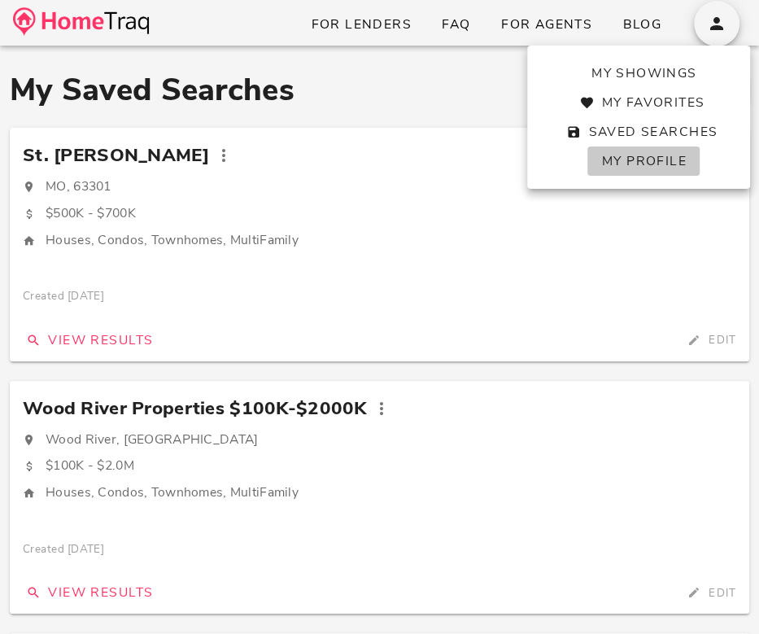
click at [634, 170] on link "My Profile" at bounding box center [642, 160] width 111 height 29
